Goal: Task Accomplishment & Management: Manage account settings

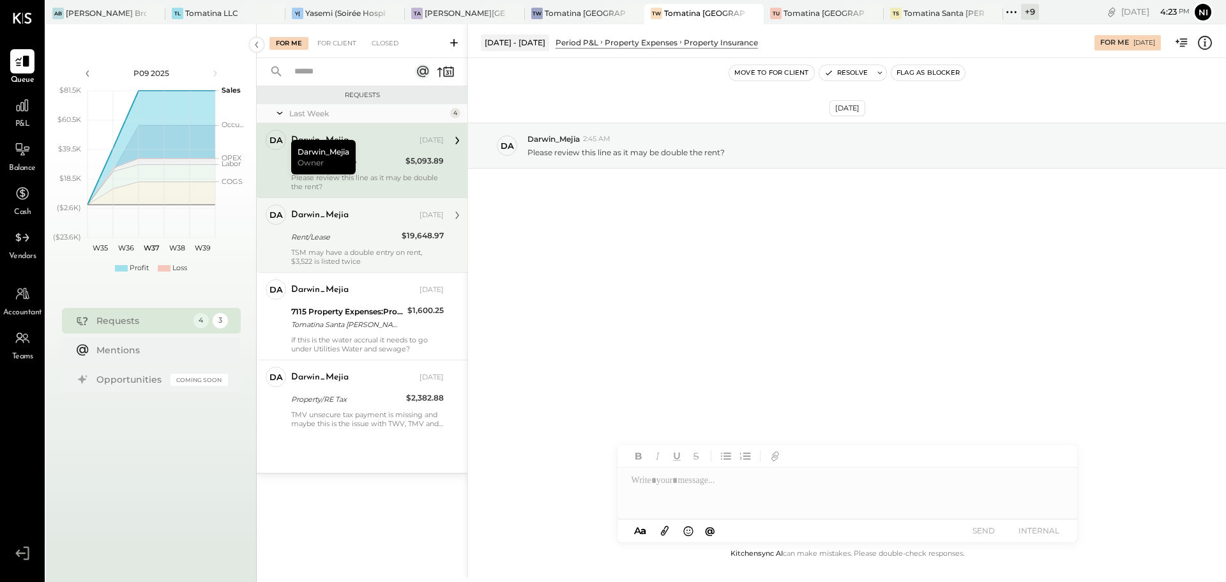
click at [381, 162] on div "Property Insurance" at bounding box center [346, 162] width 110 height 13
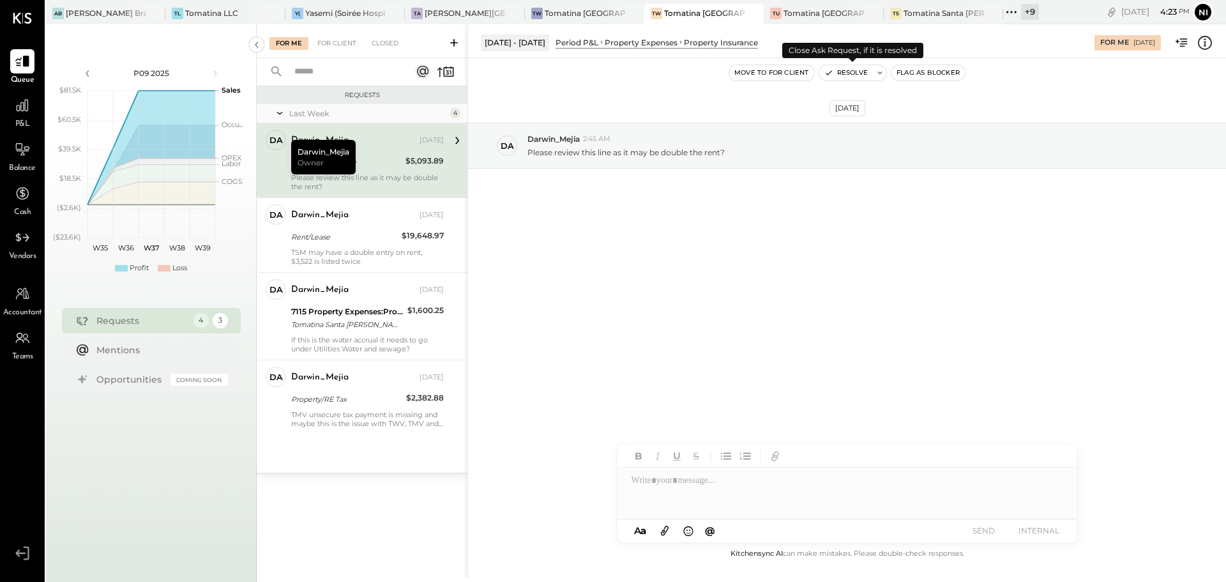
click at [881, 73] on icon at bounding box center [879, 72] width 9 height 9
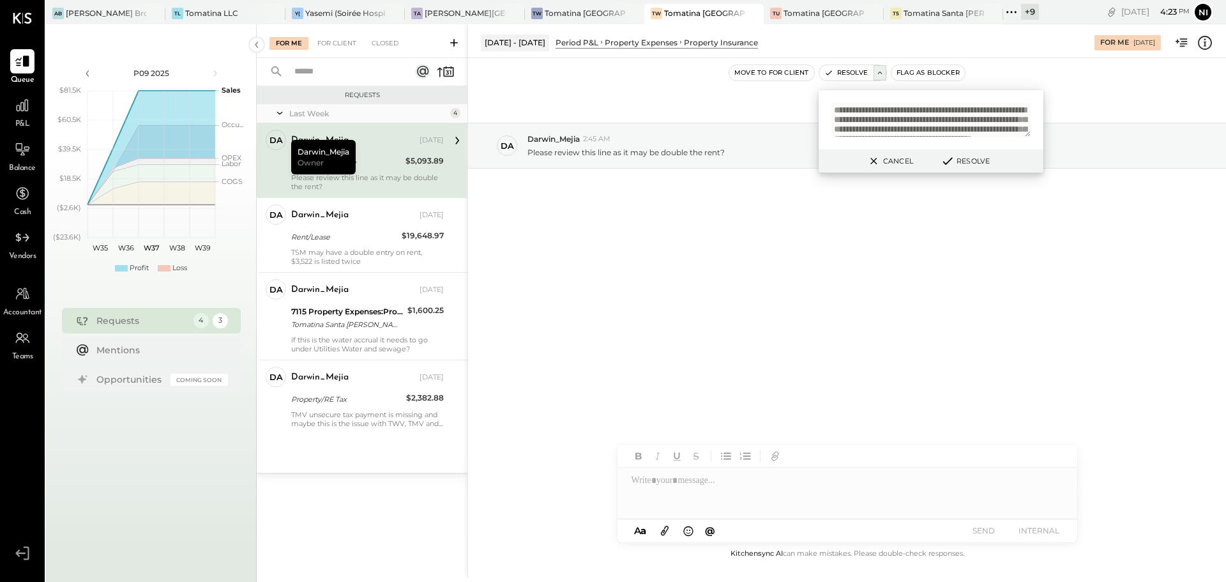
scroll to position [38, 0]
type textarea "**********"
click at [976, 161] on button "Resolve" at bounding box center [964, 160] width 57 height 15
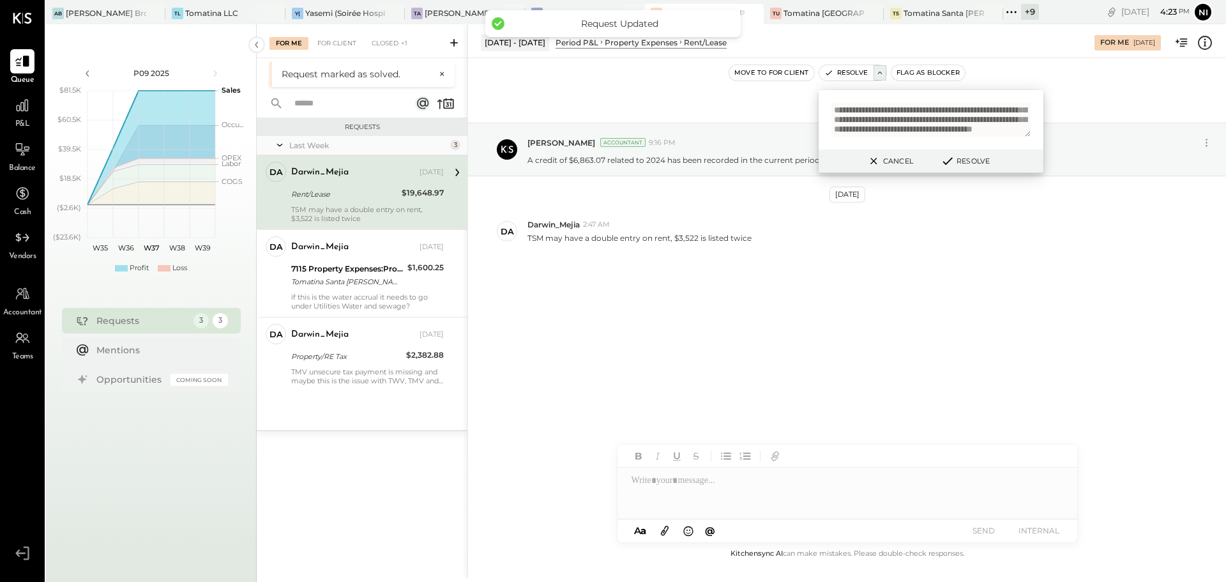
click at [343, 204] on div "Darwin_Mejia [DATE] Rent/Lease $19,648.97 TSM may have a double entry on rent, …" at bounding box center [367, 192] width 153 height 61
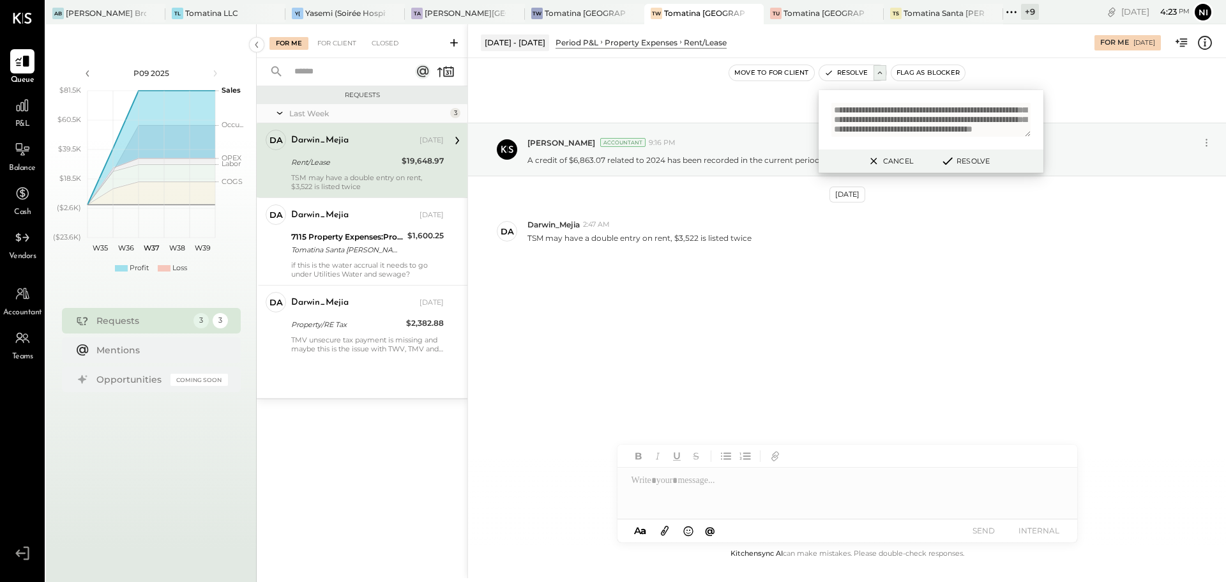
click at [898, 317] on div "[DATE] [PERSON_NAME] Accountant 9:16 PM A credit of $6,863.07 related to 2024 h…" at bounding box center [847, 219] width 758 height 259
click at [890, 163] on button "Cancel" at bounding box center [889, 161] width 55 height 17
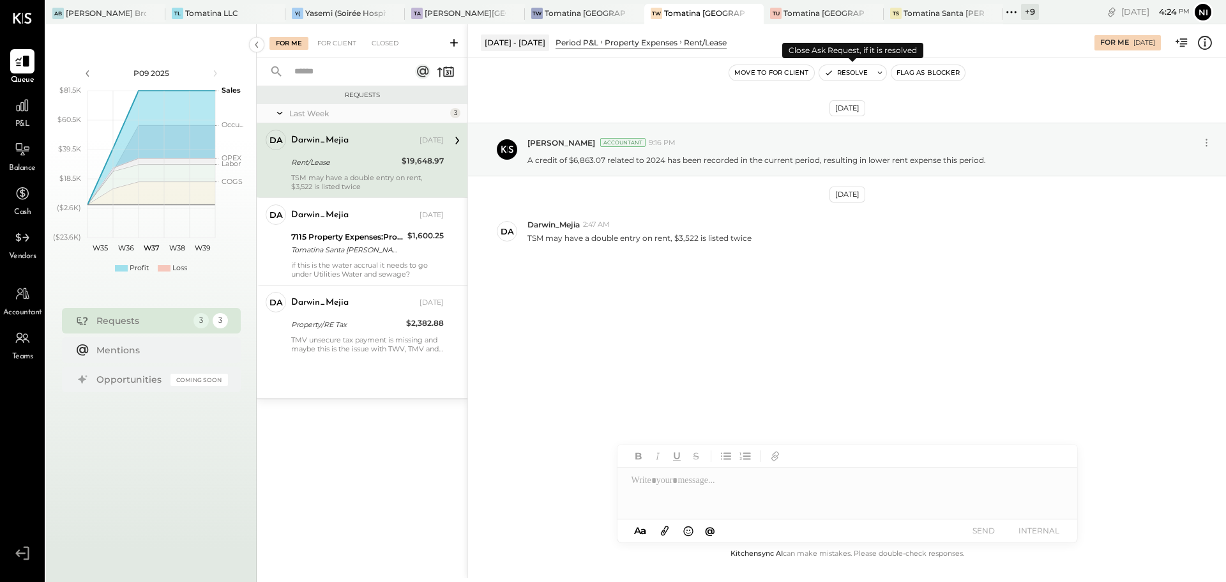
click at [883, 77] on icon at bounding box center [879, 72] width 9 height 9
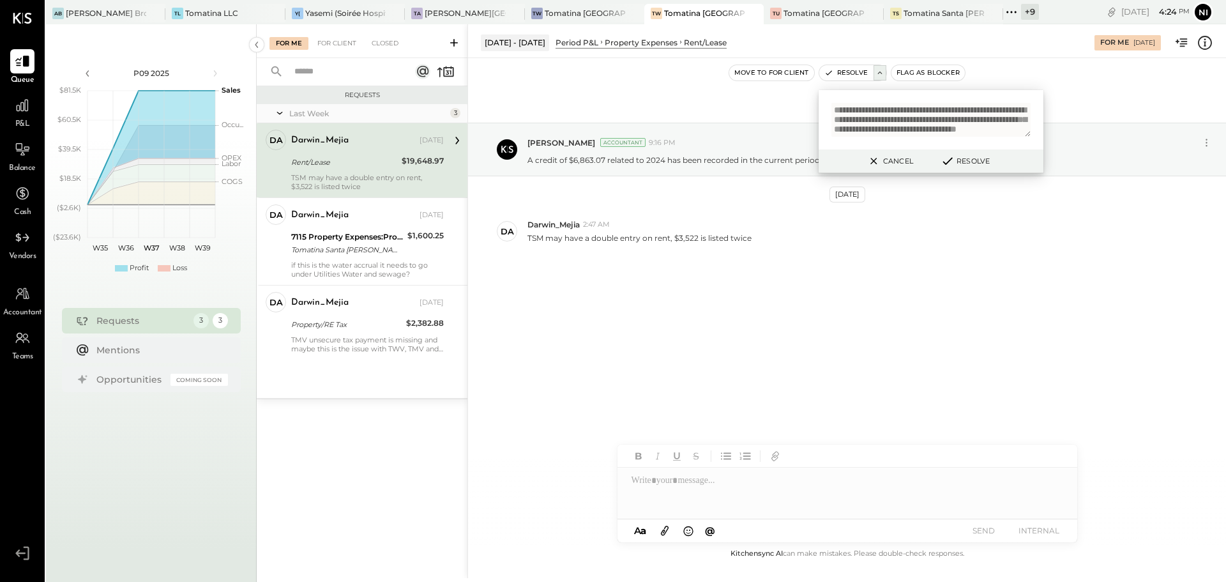
scroll to position [63, 0]
type textarea "**********"
click at [980, 161] on button "Resolve" at bounding box center [964, 160] width 57 height 15
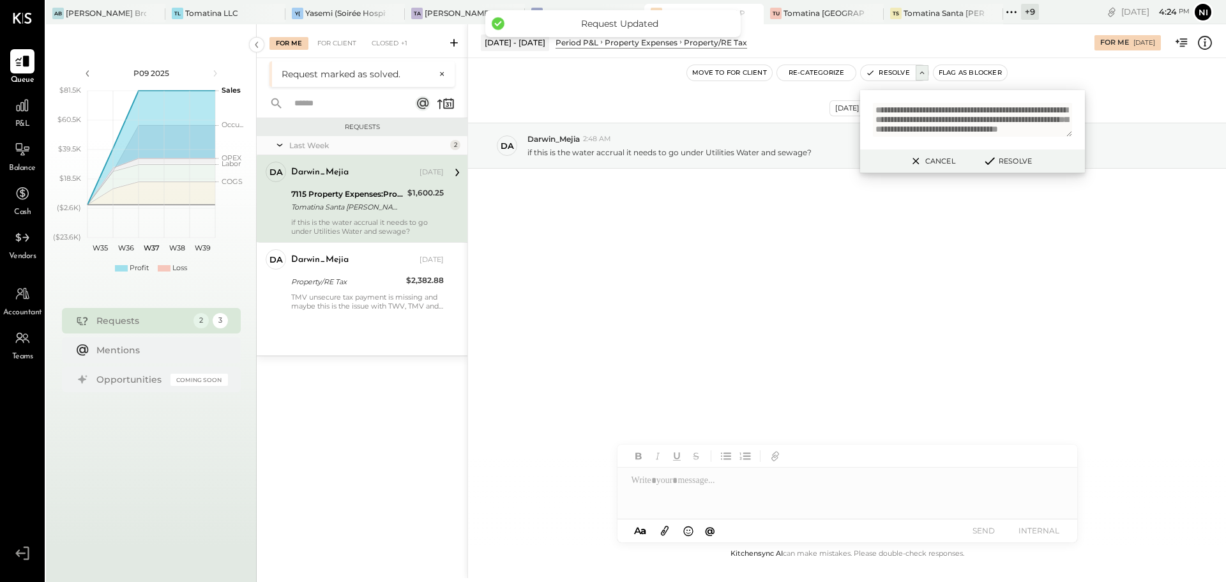
click at [930, 160] on button "Cancel" at bounding box center [931, 161] width 55 height 17
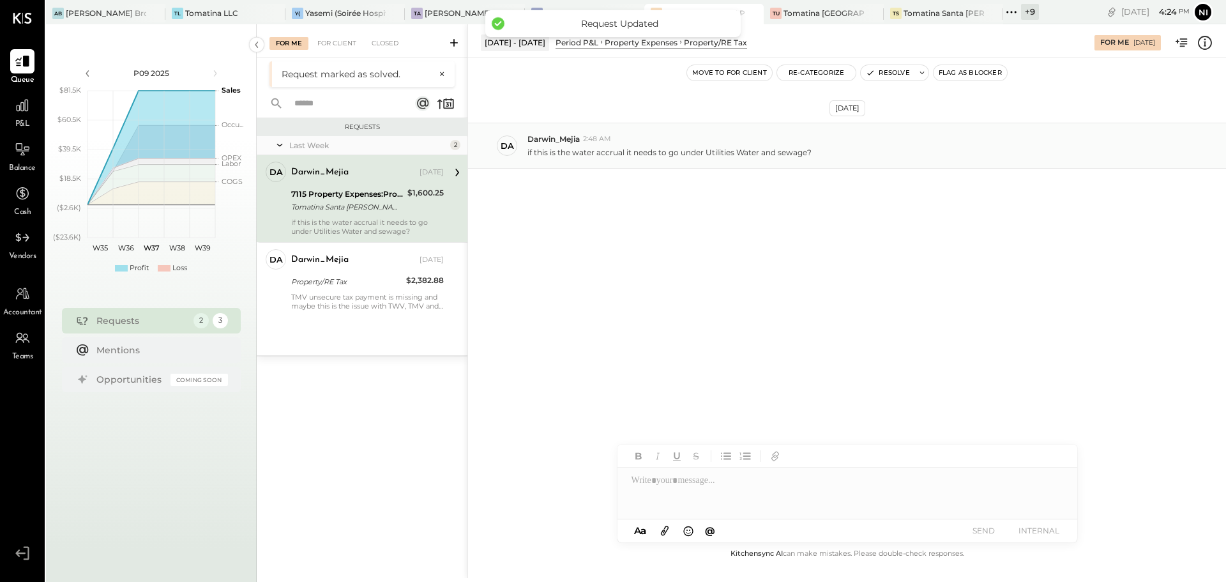
click at [634, 155] on p "if this is the water accrual it needs to go under Utilities Water and sewage?" at bounding box center [669, 152] width 284 height 11
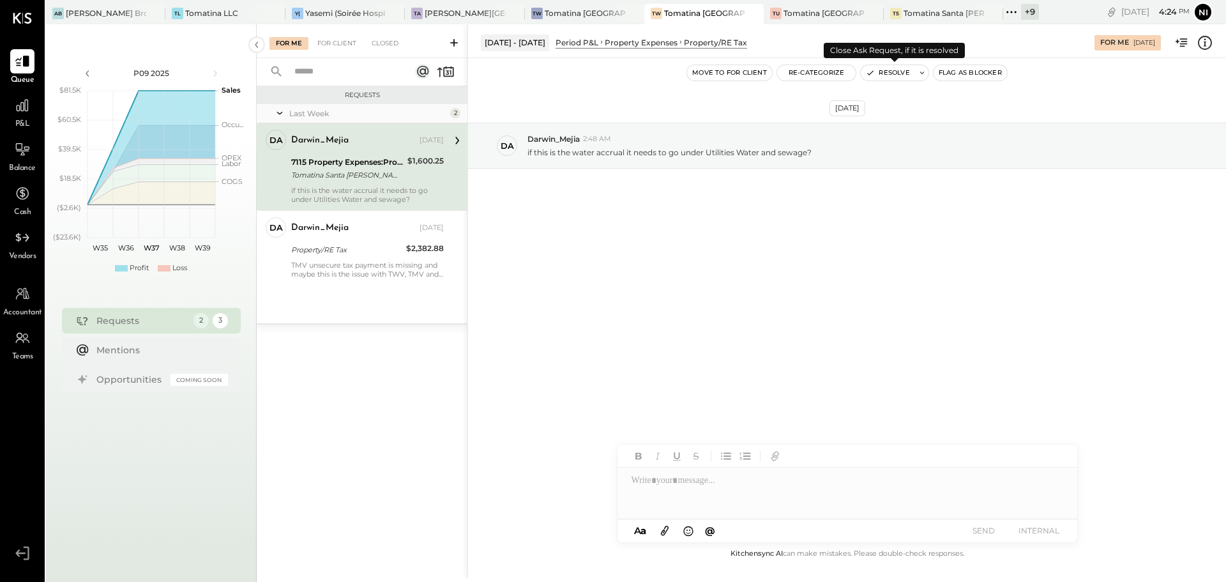
click at [920, 73] on icon at bounding box center [922, 72] width 9 height 9
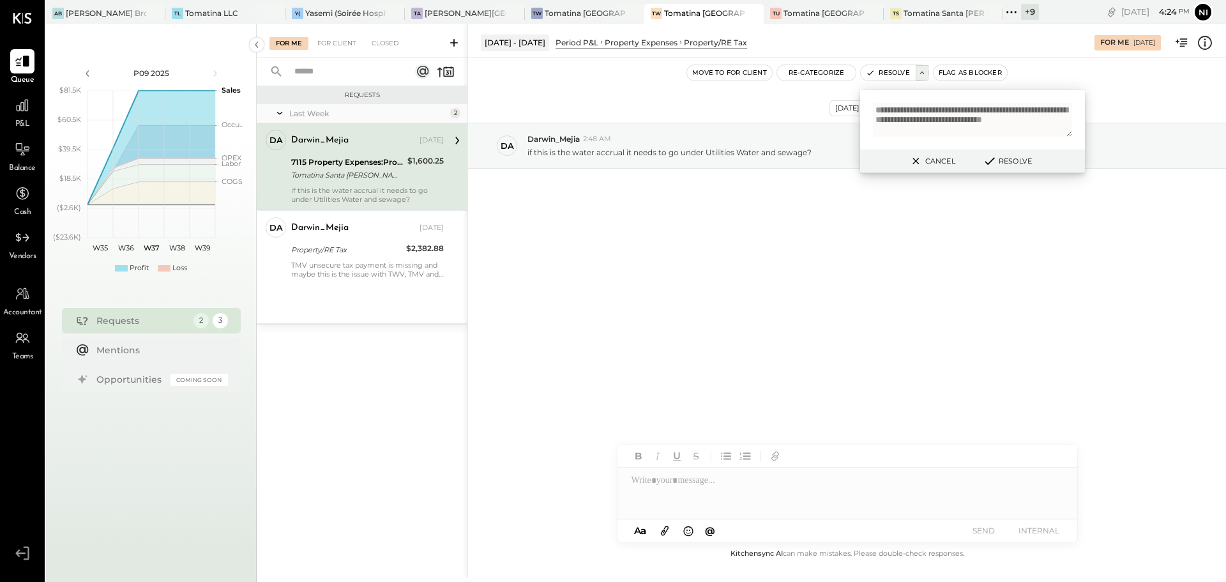
scroll to position [3, 0]
type textarea "**********"
click at [1017, 162] on button "Resolve" at bounding box center [1006, 160] width 57 height 15
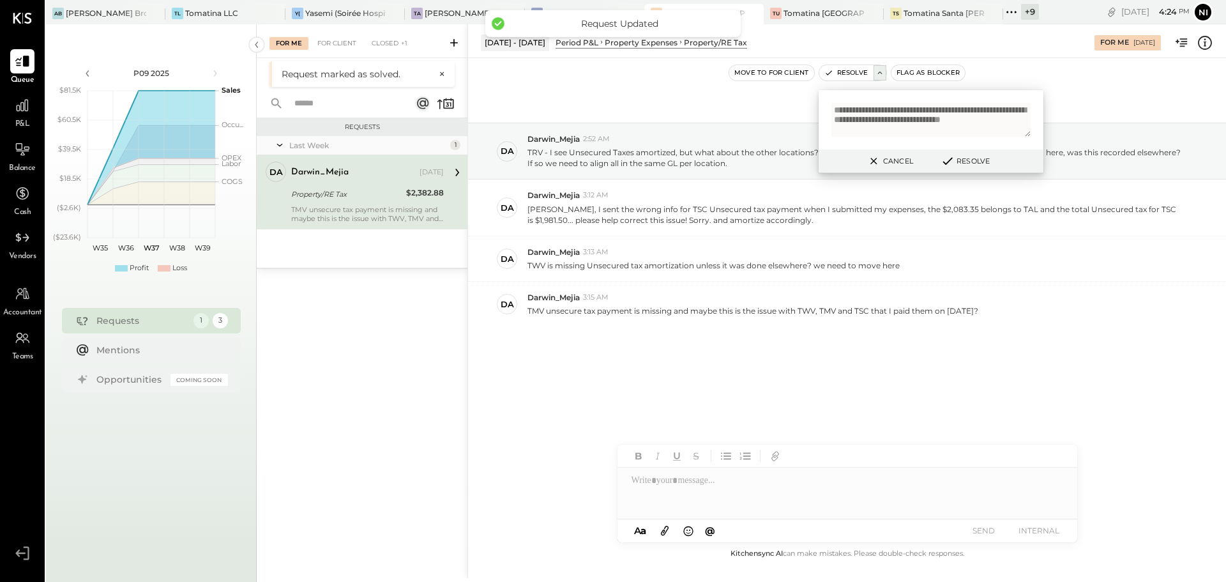
click at [366, 205] on div "TMV unsecure tax payment is missing and maybe this is the issue with TWV, TMV a…" at bounding box center [367, 214] width 153 height 18
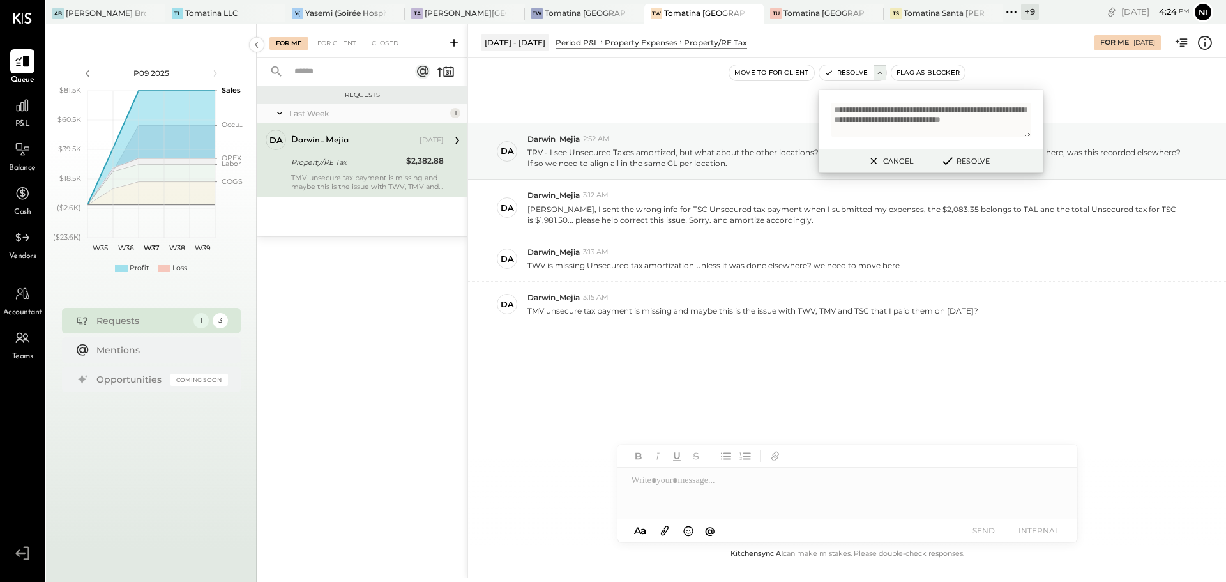
drag, startPoint x: 769, startPoint y: 367, endPoint x: 773, endPoint y: 372, distance: 6.8
click at [769, 369] on div "[DATE] Da Darwin_Mejia 2:52 AM TRV - I see Unsecured Taxes amortized, but what …" at bounding box center [847, 256] width 758 height 332
click at [895, 158] on button "Cancel" at bounding box center [889, 161] width 55 height 17
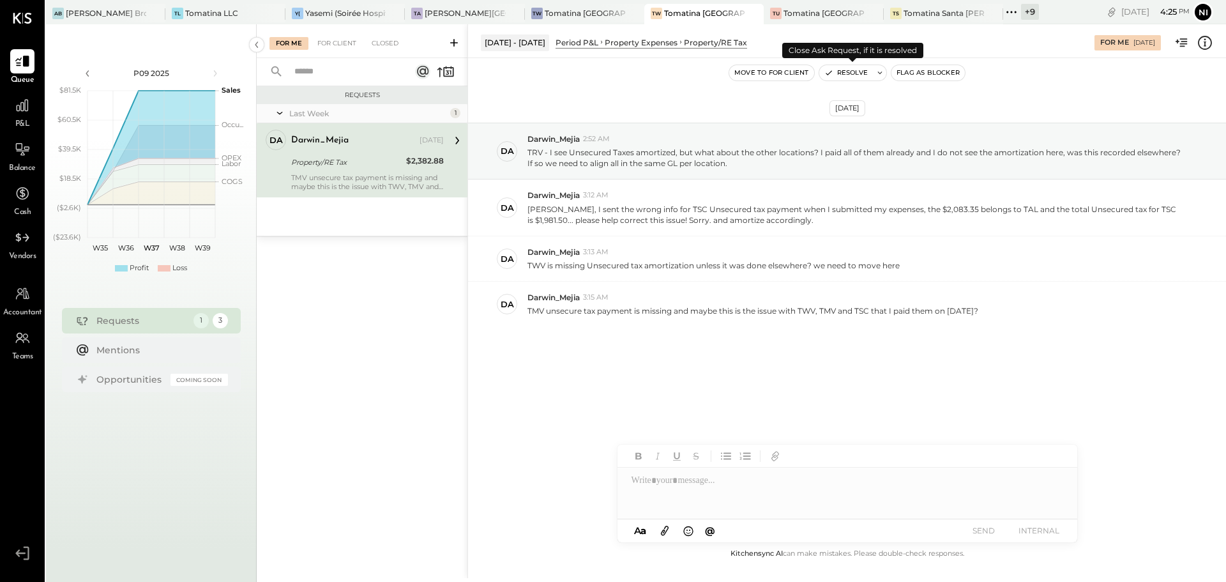
click at [877, 74] on icon at bounding box center [879, 72] width 9 height 9
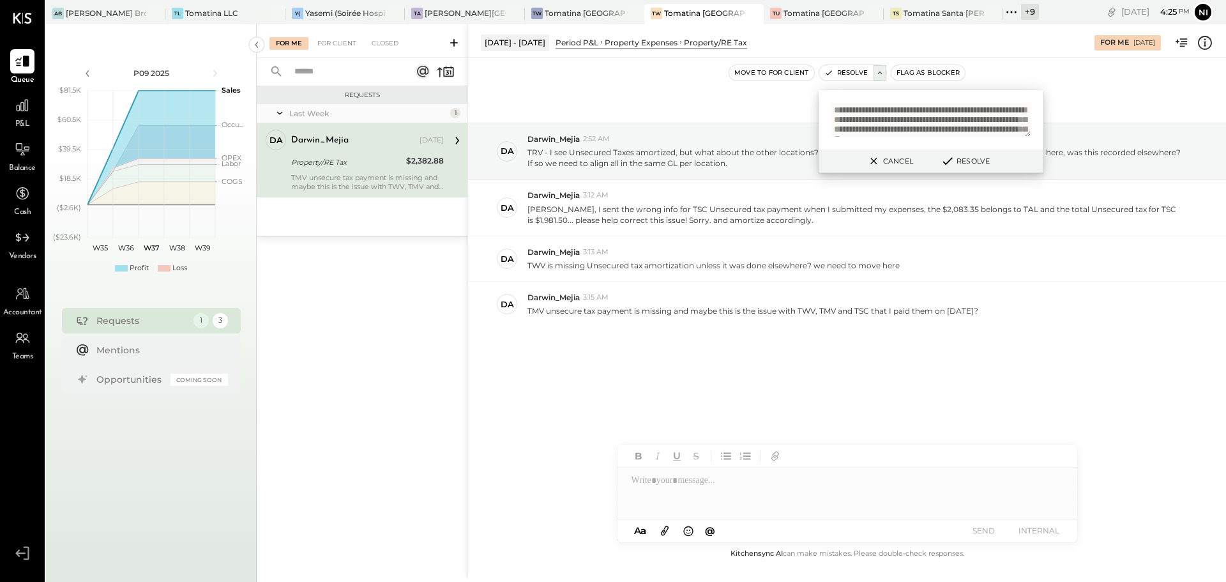
scroll to position [72, 0]
click at [907, 132] on textarea "**********" at bounding box center [930, 120] width 199 height 34
paste textarea "**********"
type textarea "**********"
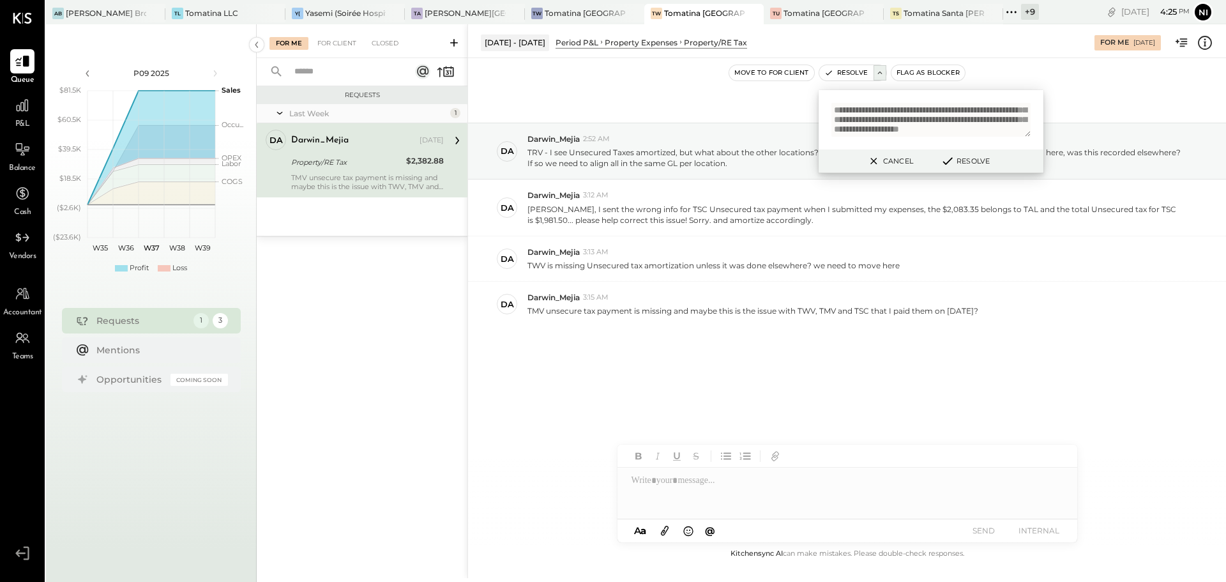
click at [964, 162] on button "Resolve" at bounding box center [964, 160] width 57 height 15
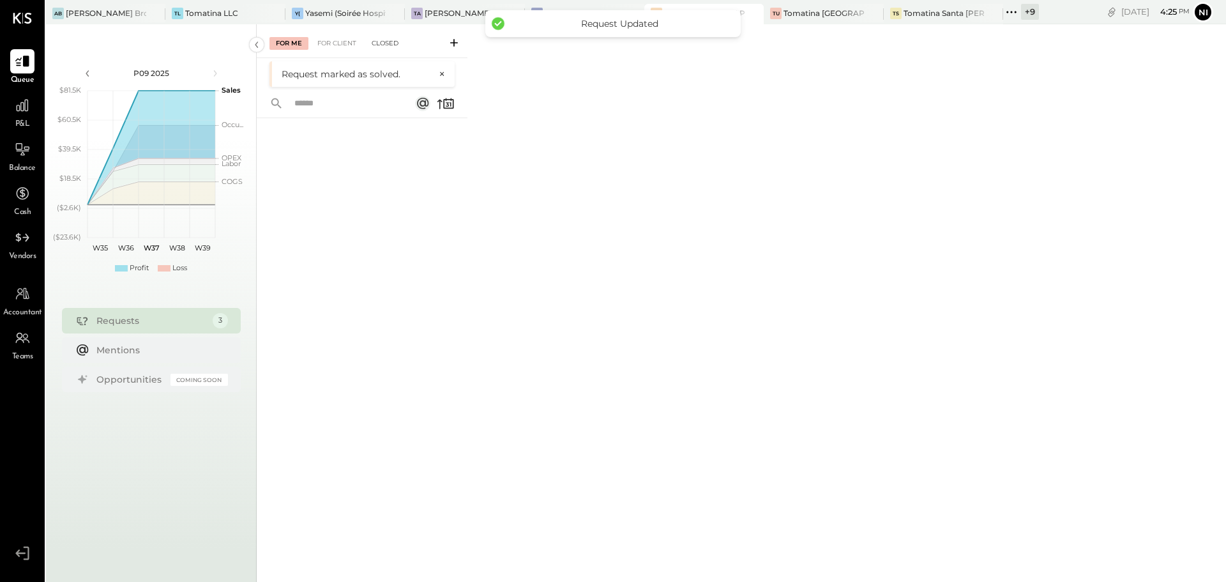
click at [388, 47] on div "Closed" at bounding box center [385, 43] width 40 height 13
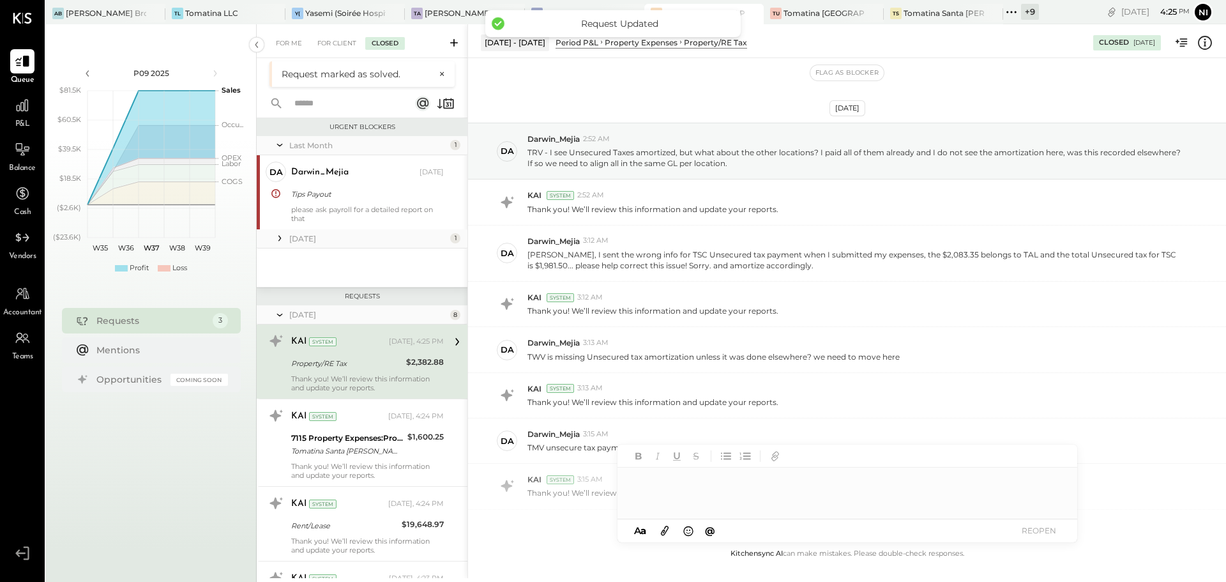
scroll to position [234, 0]
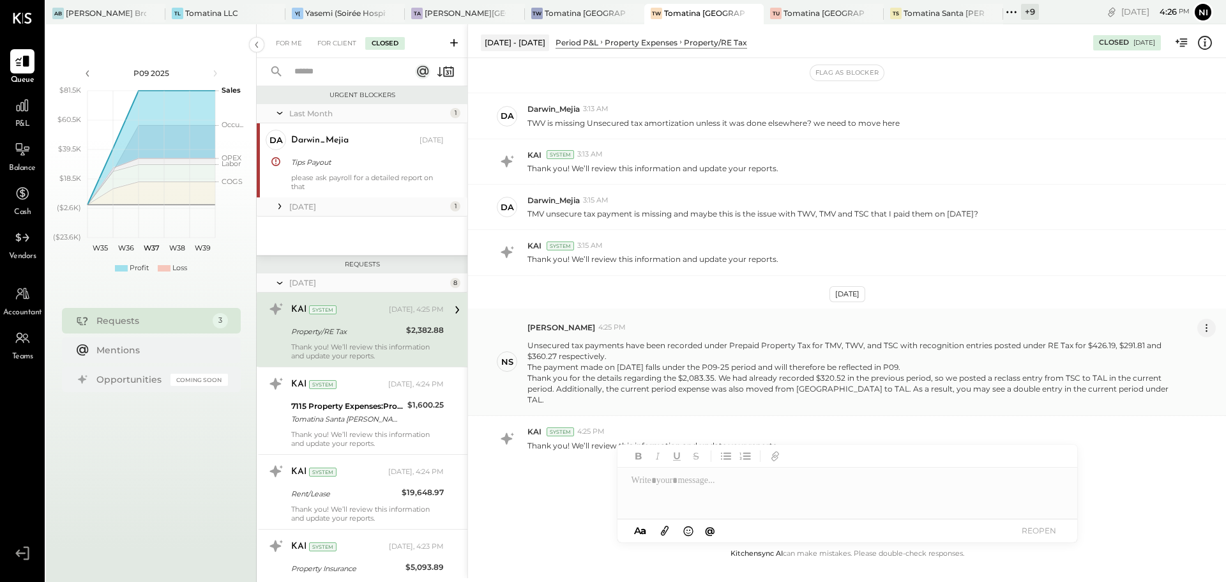
click at [1208, 326] on icon at bounding box center [1206, 327] width 13 height 13
click at [1178, 351] on button "Edit Message" at bounding box center [1173, 349] width 86 height 21
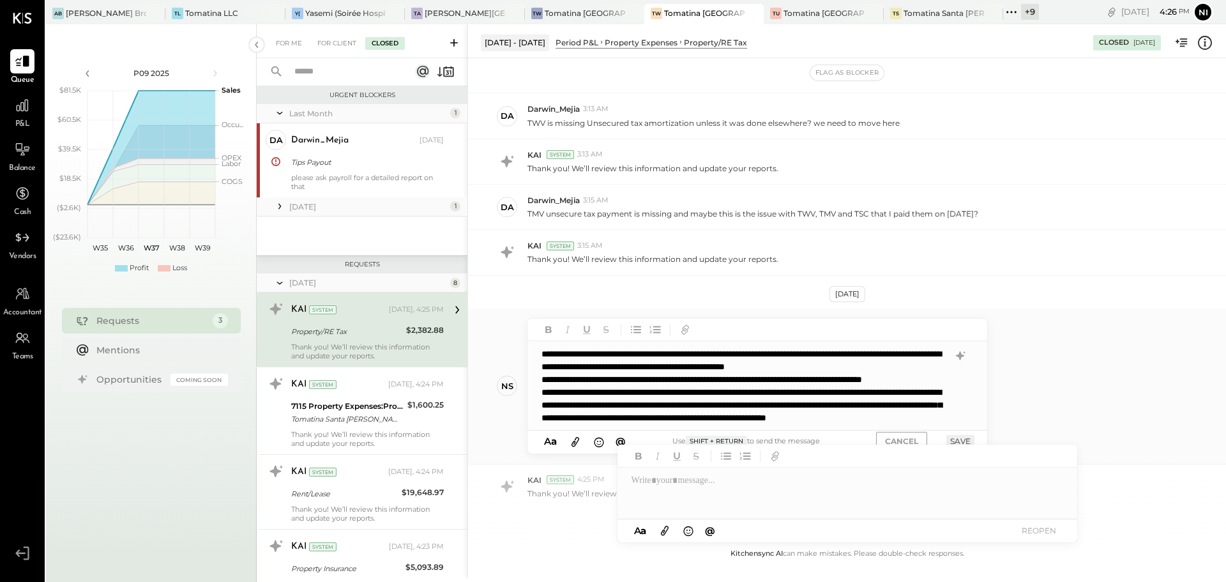
click at [618, 379] on div "**********" at bounding box center [756, 385] width 459 height 89
click at [634, 402] on div "**********" at bounding box center [756, 385] width 459 height 89
click at [618, 380] on div "**********" at bounding box center [756, 385] width 459 height 89
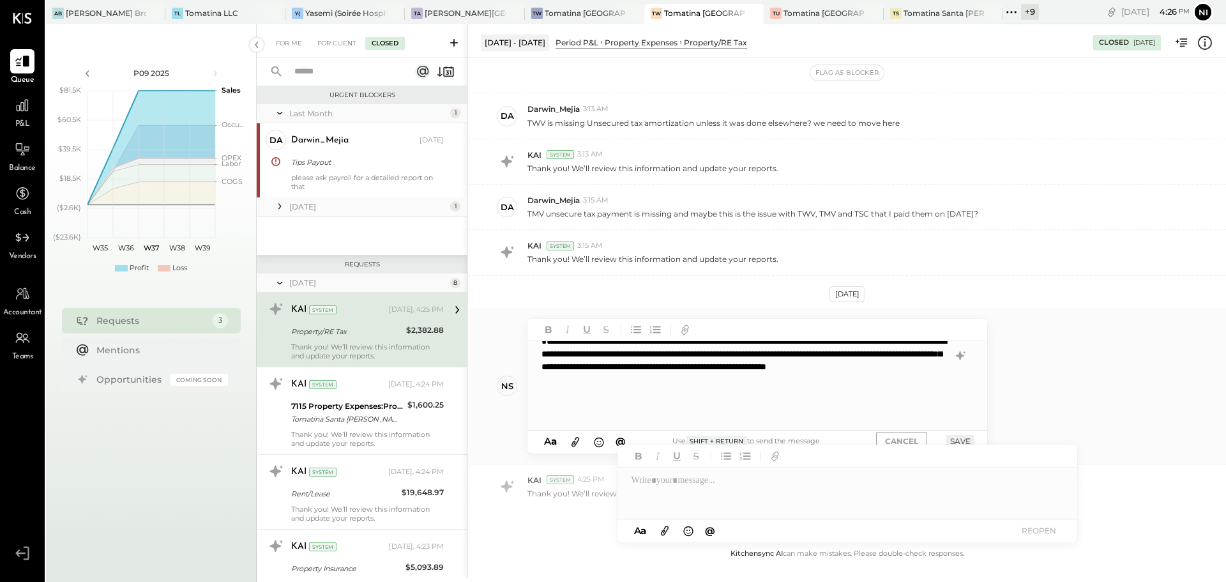
scroll to position [1, 0]
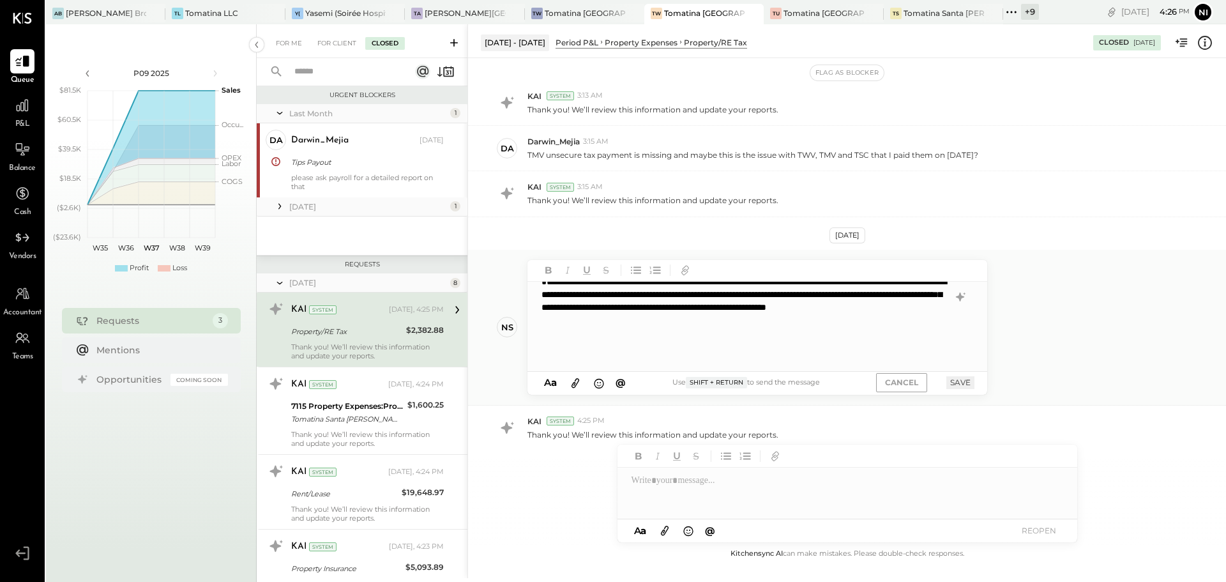
click at [960, 384] on button "SAVE" at bounding box center [960, 382] width 28 height 12
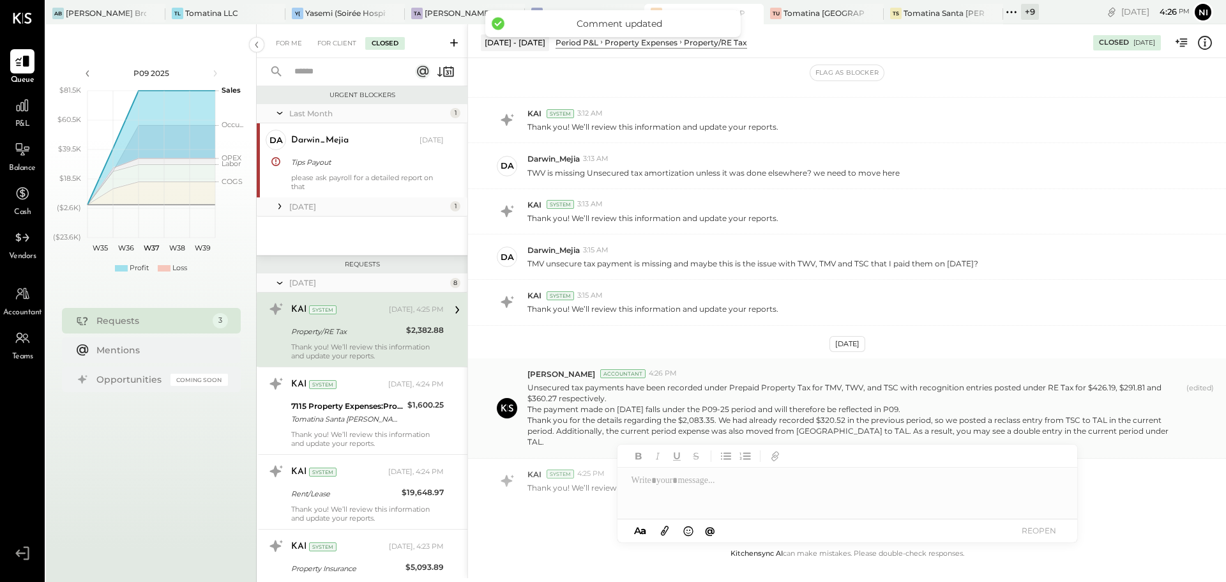
scroll to position [0, 0]
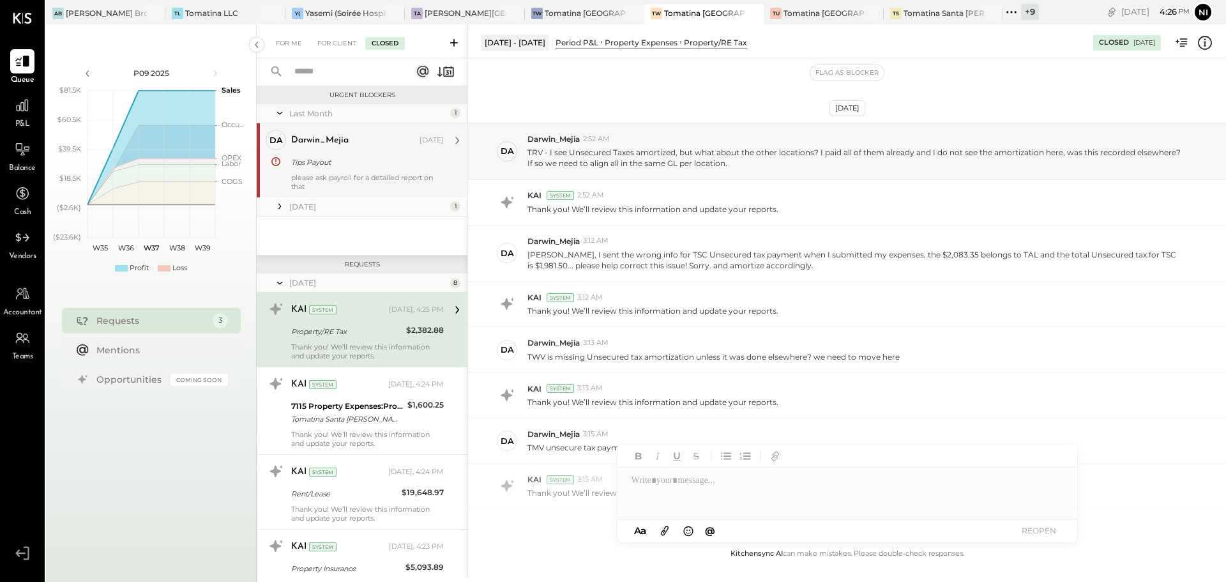
click at [349, 163] on div "Tips Payout" at bounding box center [365, 162] width 149 height 13
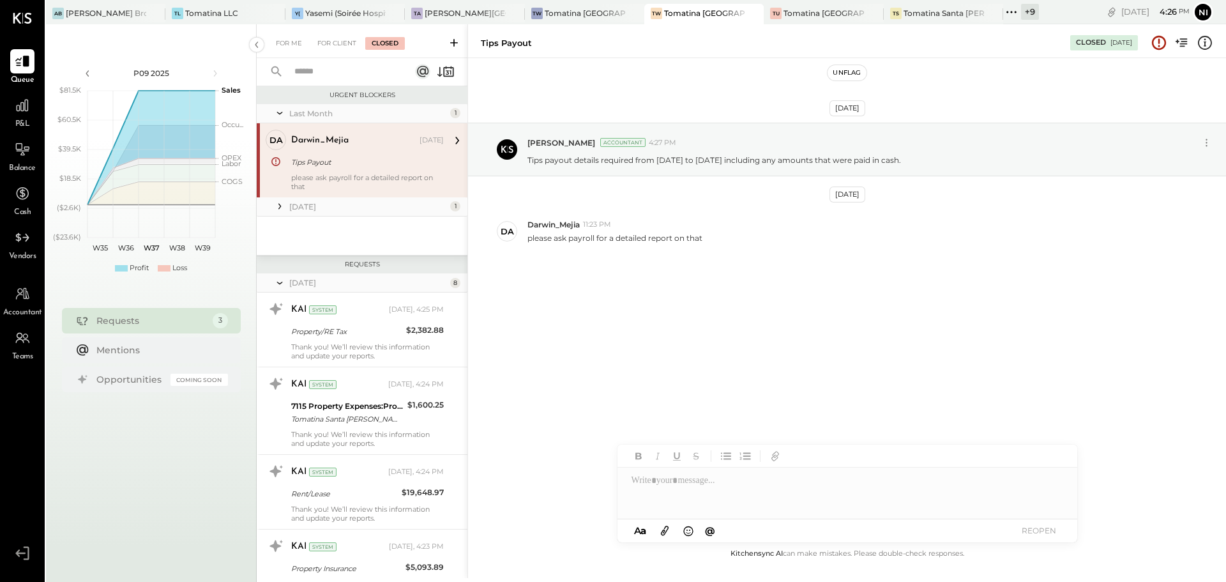
click at [849, 75] on button "Unflag" at bounding box center [847, 72] width 38 height 15
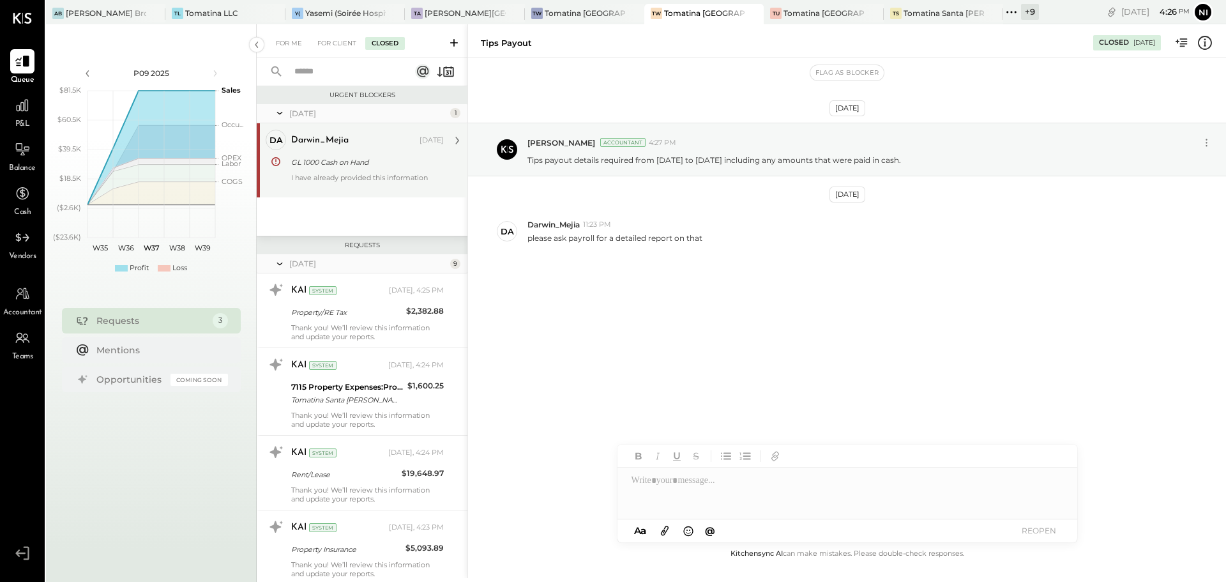
click at [326, 167] on div "GL 1000 Cash on Hand" at bounding box center [365, 162] width 149 height 13
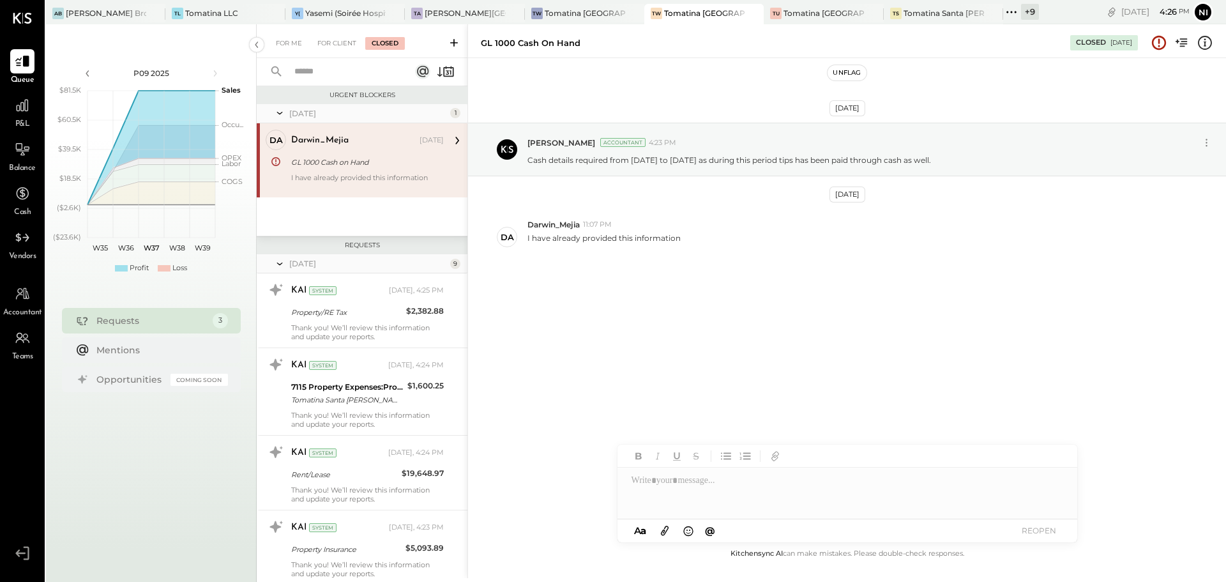
click at [837, 72] on button "Unflag" at bounding box center [847, 72] width 38 height 15
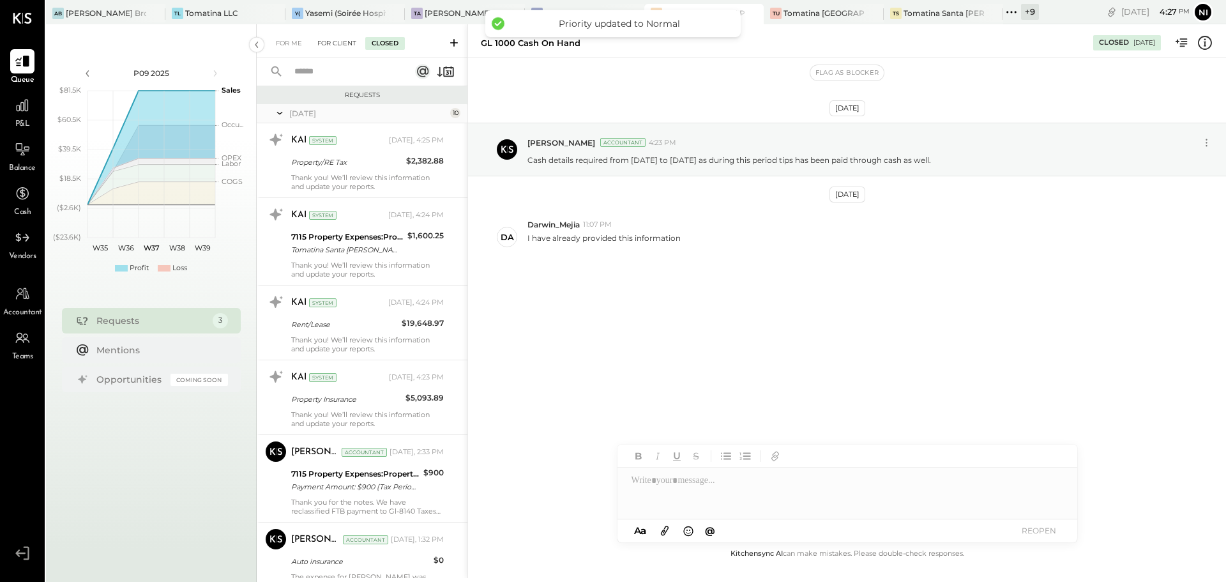
click at [340, 48] on div "For Client" at bounding box center [337, 43] width 52 height 13
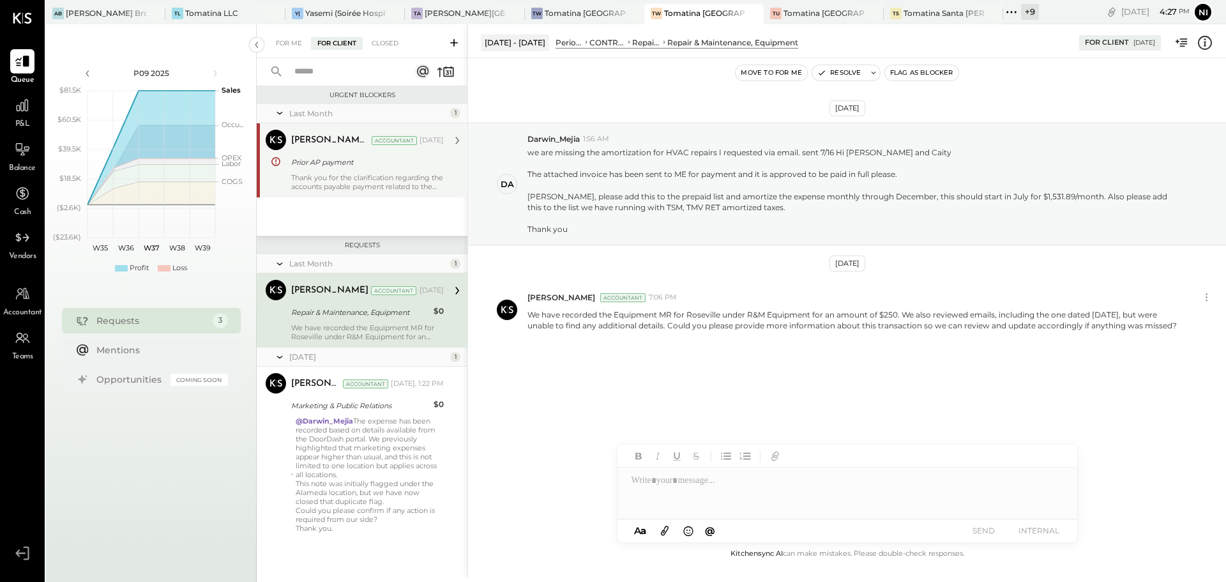
click at [359, 181] on div "Thank you for the clarification regarding the accounts payable payment related …" at bounding box center [367, 182] width 153 height 18
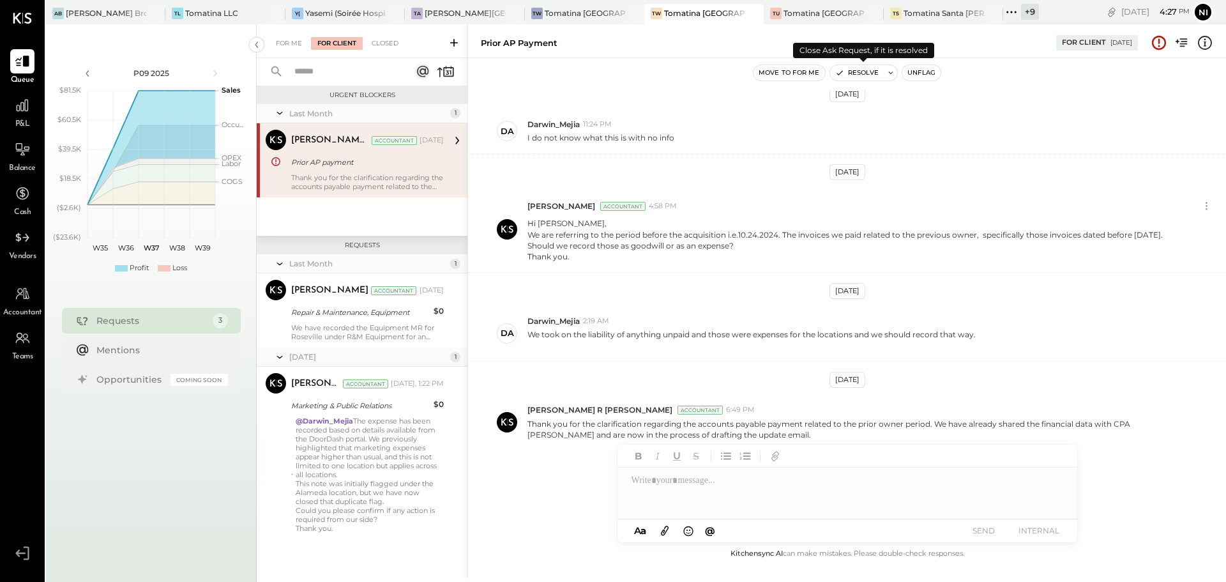
click at [884, 72] on button at bounding box center [890, 72] width 13 height 15
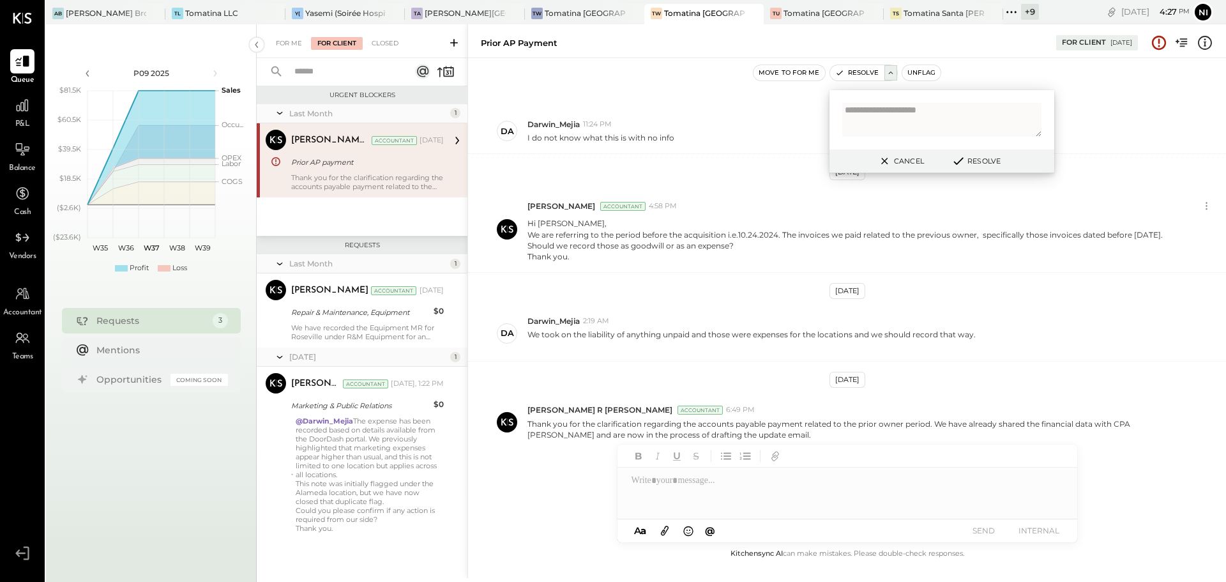
click at [916, 116] on textarea at bounding box center [941, 120] width 199 height 34
type textarea "**********"
click at [898, 159] on button "Cancel" at bounding box center [900, 161] width 55 height 17
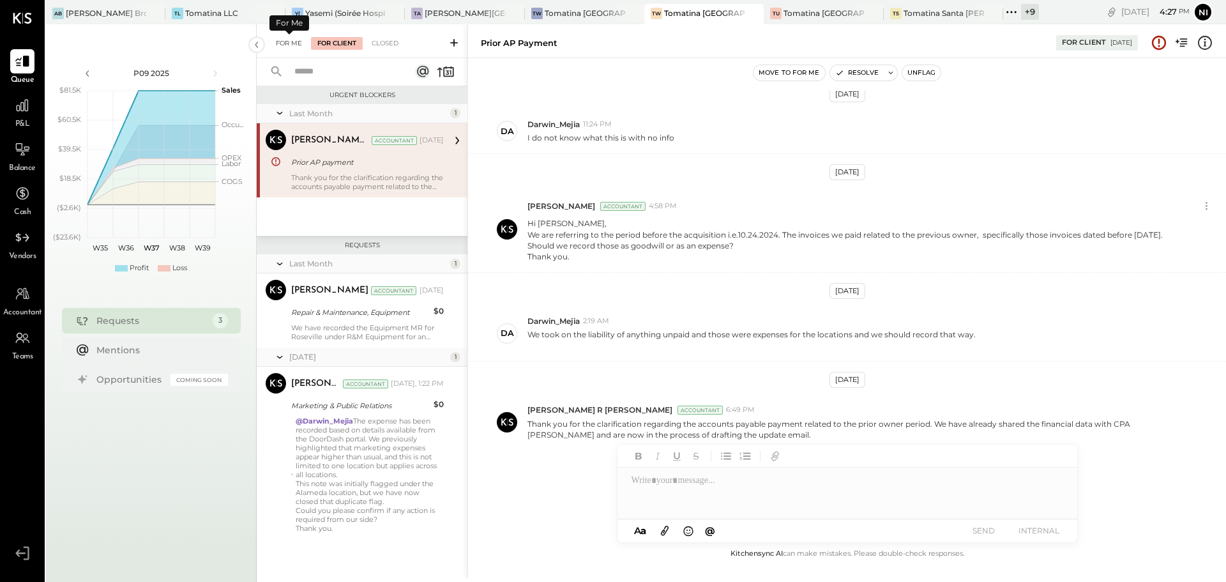
click at [293, 42] on div "For Me" at bounding box center [288, 43] width 39 height 13
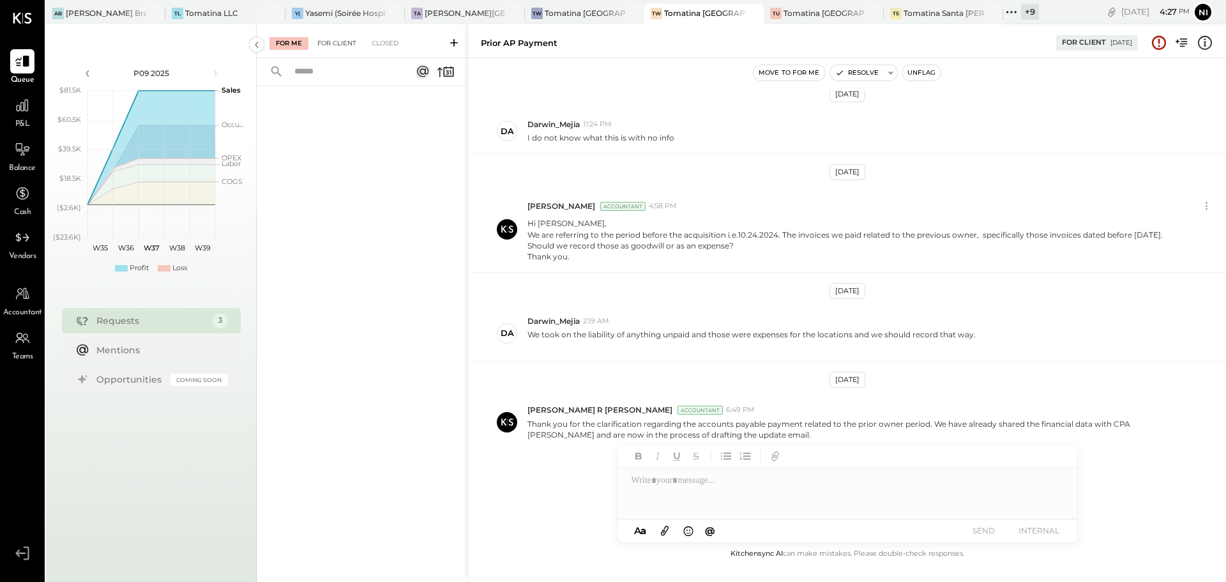
click at [331, 44] on div "For Client" at bounding box center [337, 43] width 52 height 13
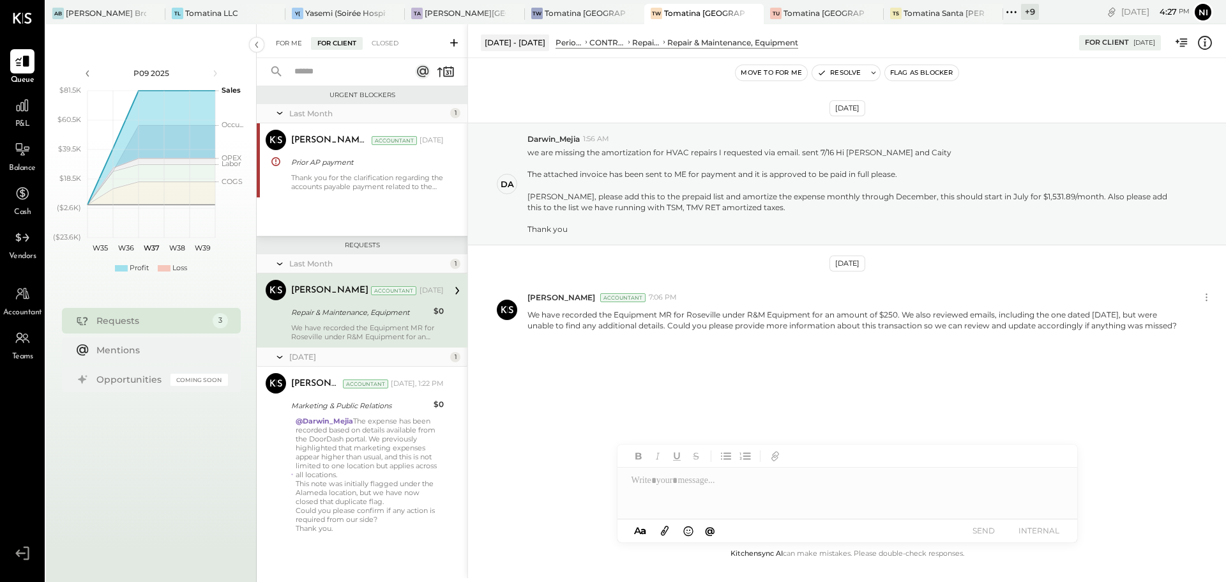
click at [289, 48] on div "For Me" at bounding box center [288, 43] width 39 height 13
